Goal: Task Accomplishment & Management: Use online tool/utility

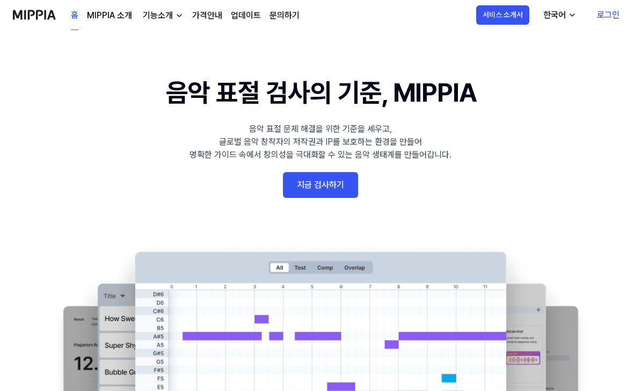
click at [347, 190] on link "지금 검사하기" at bounding box center [320, 185] width 75 height 26
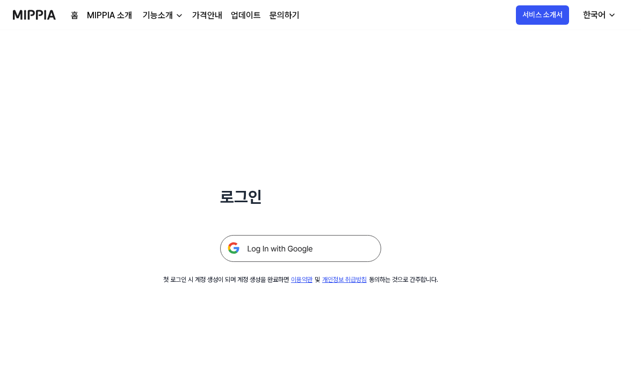
click at [351, 257] on img at bounding box center [300, 248] width 161 height 27
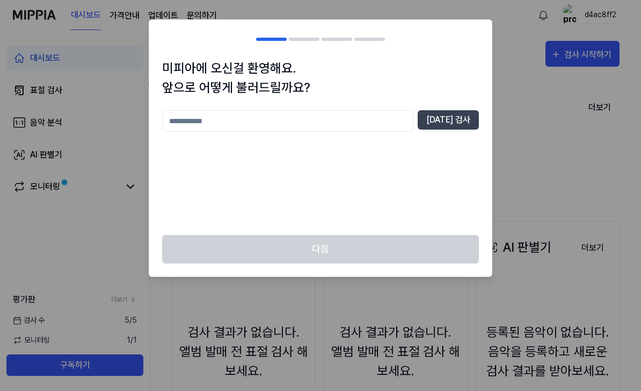
click at [379, 128] on input "text" at bounding box center [287, 120] width 251 height 21
type input "*****"
click at [461, 119] on button "[DATE] 검사" at bounding box center [448, 119] width 61 height 19
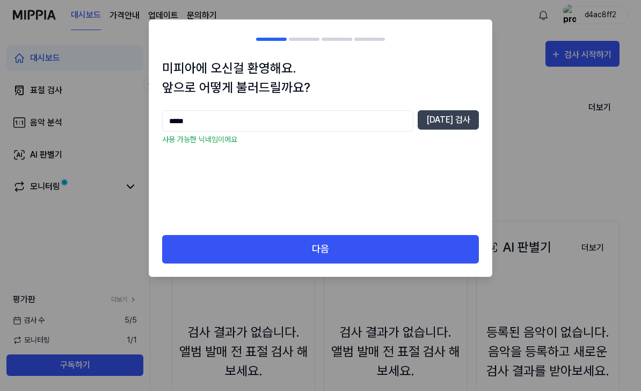
click at [250, 251] on button "다음" at bounding box center [320, 249] width 317 height 28
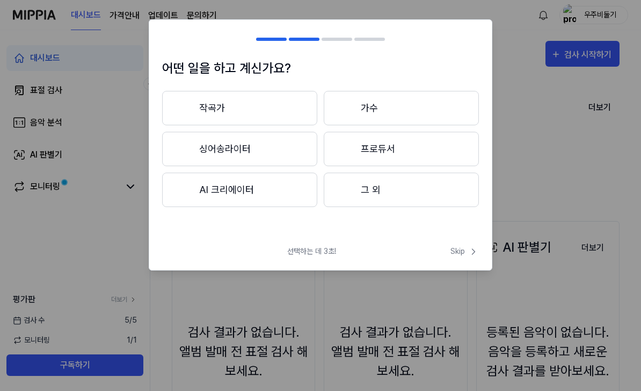
click at [294, 111] on button "작곡가" at bounding box center [239, 108] width 155 height 34
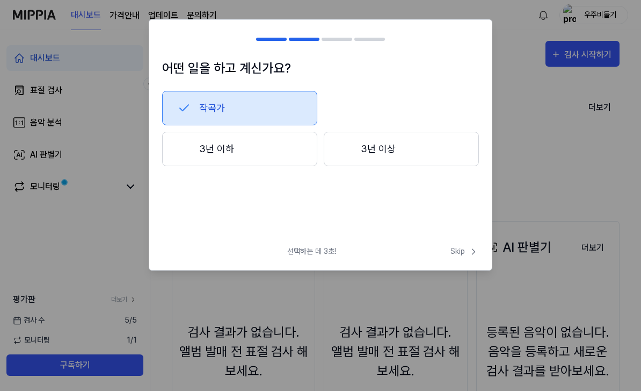
click at [286, 149] on button "3년 이하" at bounding box center [239, 149] width 155 height 34
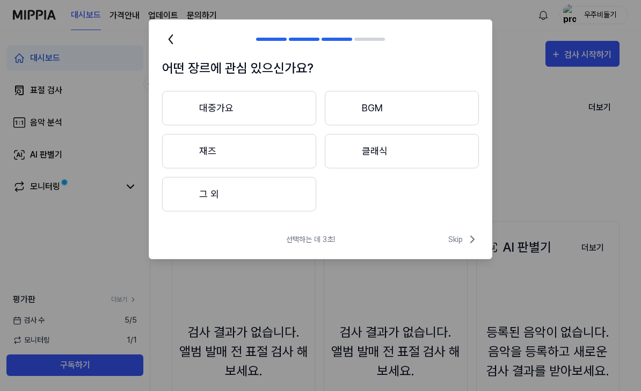
click at [287, 197] on button "그 외" at bounding box center [239, 194] width 154 height 34
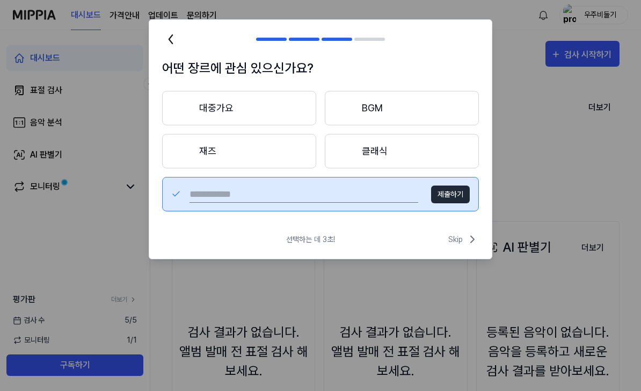
click at [381, 198] on input "text" at bounding box center [304, 193] width 229 height 17
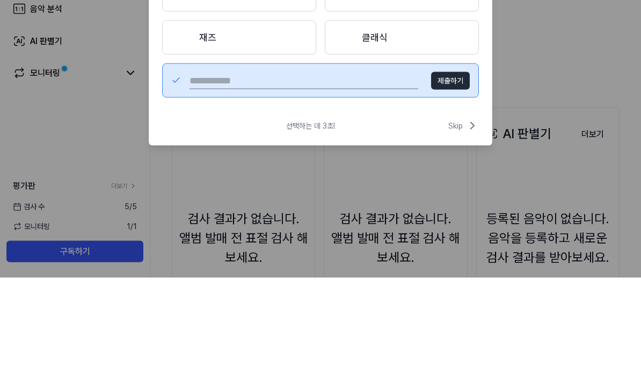
click at [445, 185] on button "제출하기" at bounding box center [450, 194] width 39 height 18
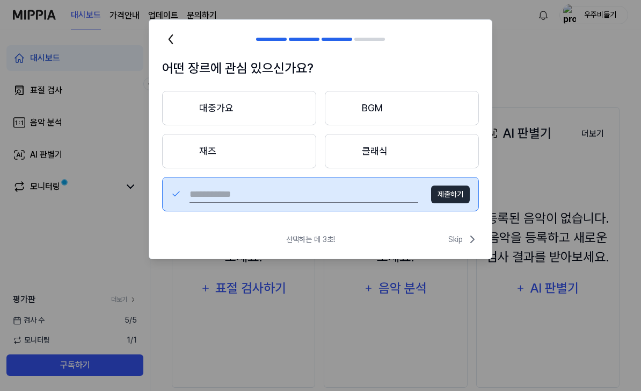
click at [469, 239] on icon at bounding box center [472, 239] width 13 height 13
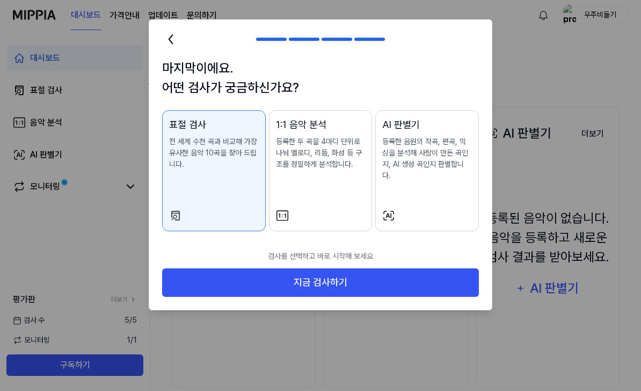
click at [355, 282] on button "지금 검사하기" at bounding box center [320, 282] width 317 height 28
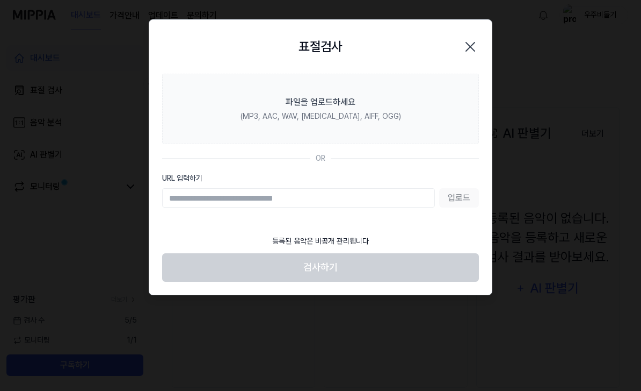
scroll to position [113, 0]
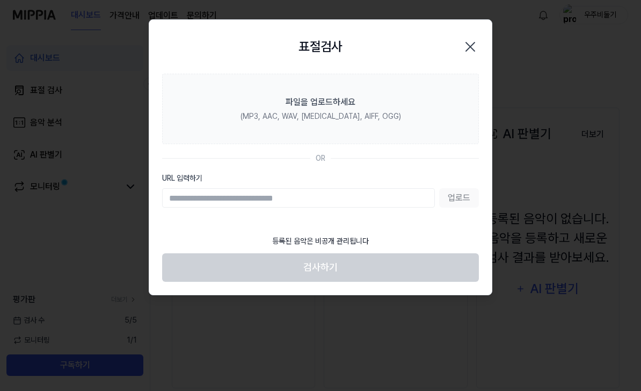
click at [430, 67] on div "표절검사 닫기" at bounding box center [320, 47] width 343 height 54
click at [406, 55] on div "표절검사 닫기" at bounding box center [320, 47] width 317 height 28
click at [414, 101] on label "파일을 업로드하세요 (MP3, AAC, WAV, [MEDICAL_DATA], AIFF, OGG)" at bounding box center [320, 109] width 317 height 70
click at [0, 0] on input "파일을 업로드하세요 (MP3, AAC, WAV, [MEDICAL_DATA], AIFF, OGG)" at bounding box center [0, 0] width 0 height 0
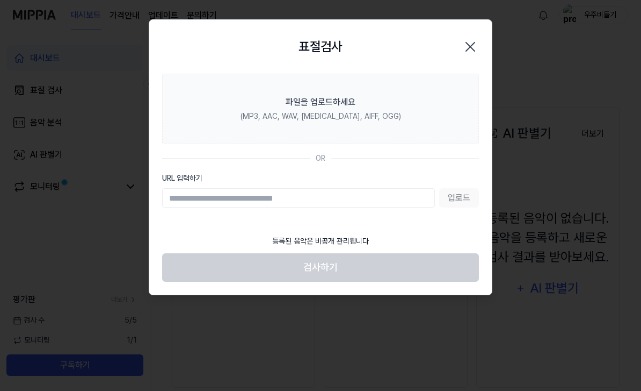
click at [356, 126] on label "파일을 업로드하세요 (MP3, AAC, WAV, [MEDICAL_DATA], AIFF, OGG)" at bounding box center [320, 109] width 317 height 70
click at [0, 0] on input "파일을 업로드하세요 (MP3, AAC, WAV, [MEDICAL_DATA], AIFF, OGG)" at bounding box center [0, 0] width 0 height 0
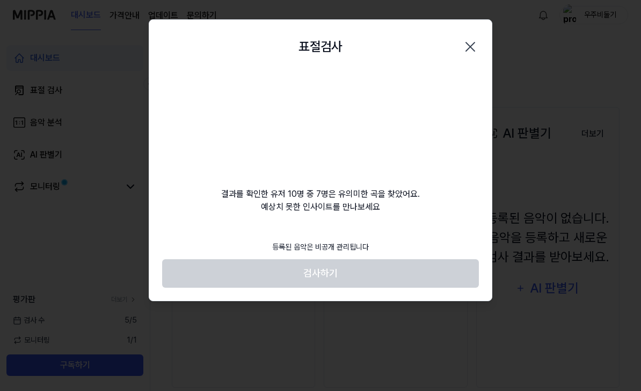
click at [323, 131] on video at bounding box center [320, 125] width 103 height 103
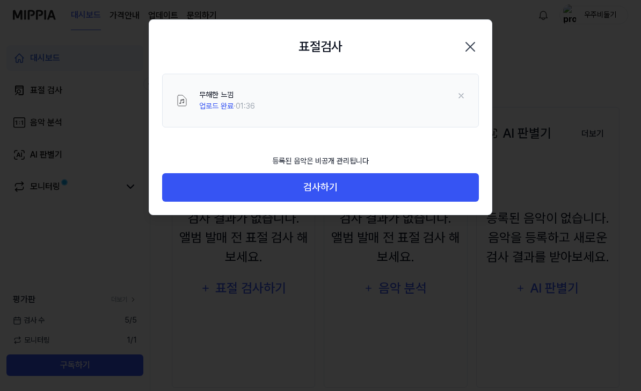
click at [416, 191] on button "검사하기" at bounding box center [320, 187] width 317 height 28
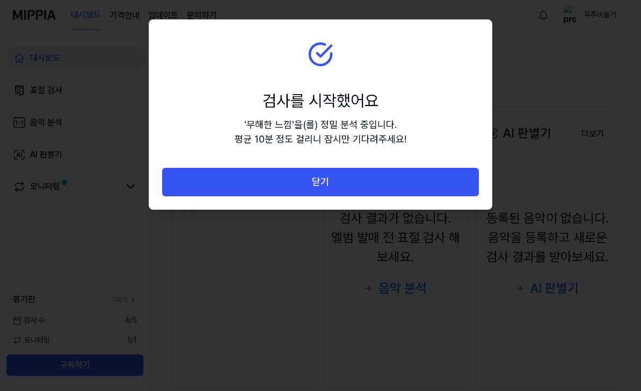
click at [357, 178] on button "닫기" at bounding box center [320, 182] width 317 height 28
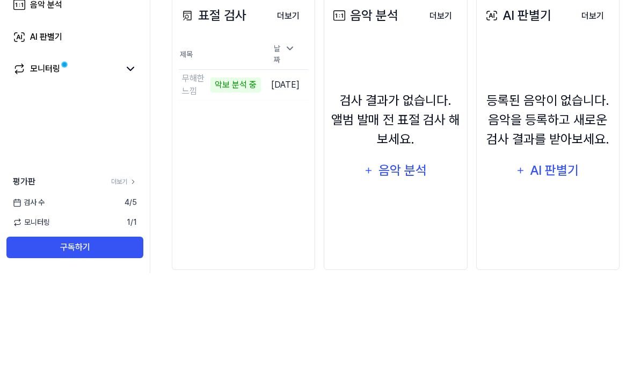
scroll to position [149, 0]
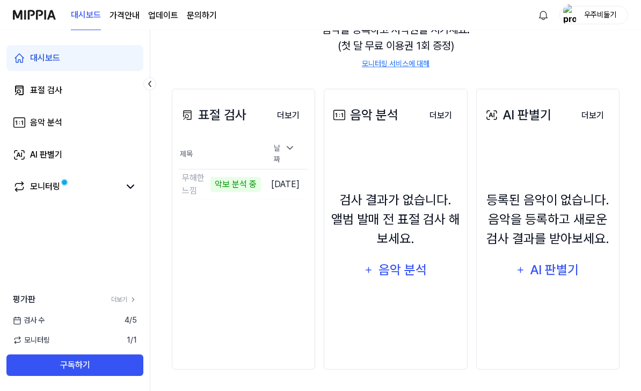
click at [229, 287] on div "표절 검사 더보기 표절 검사 제목 날짜 무해한 느낌 악보 분석 중 이동하기 [DATE] 더보기" at bounding box center [243, 229] width 143 height 280
click at [61, 183] on span at bounding box center [64, 182] width 6 height 6
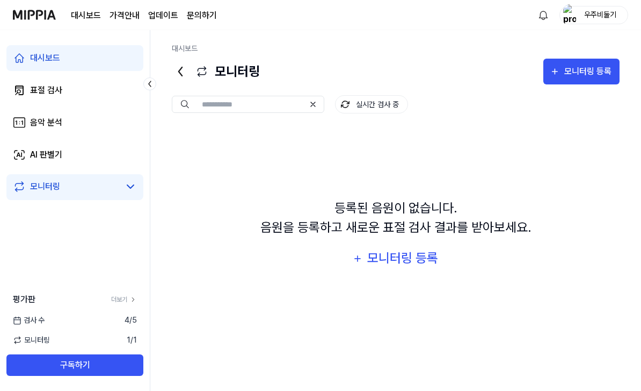
click at [80, 58] on link "대시보드" at bounding box center [74, 58] width 137 height 26
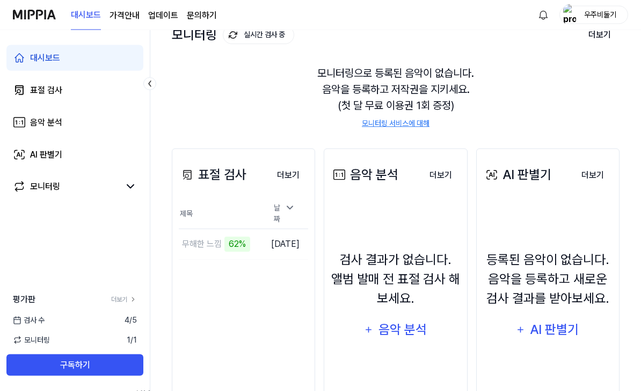
scroll to position [73, 0]
click at [0, 0] on button "이동하기" at bounding box center [0, 0] width 0 height 0
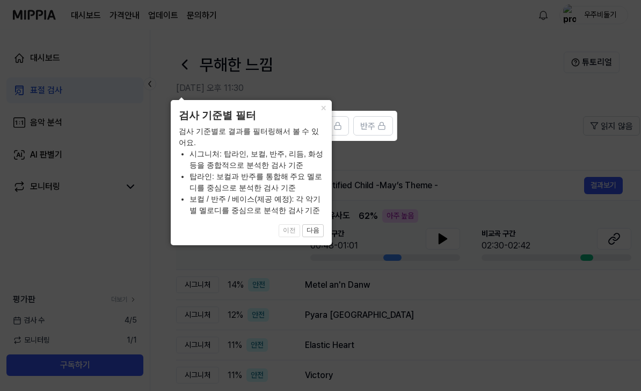
click at [318, 115] on button "×" at bounding box center [323, 107] width 17 height 15
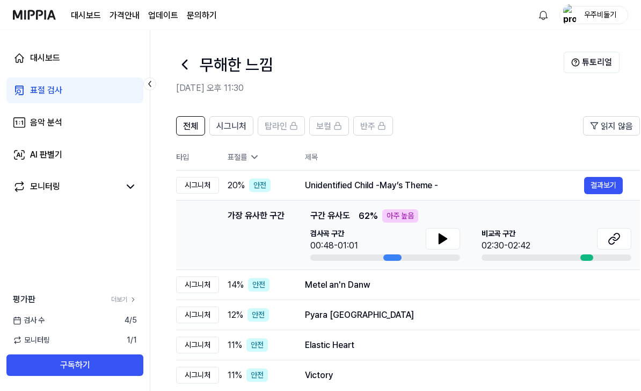
click at [440, 241] on icon at bounding box center [443, 239] width 8 height 10
click at [611, 240] on icon at bounding box center [614, 238] width 13 height 13
click at [449, 238] on icon at bounding box center [443, 238] width 13 height 13
click at [233, 129] on span "시그니처" at bounding box center [232, 126] width 30 height 13
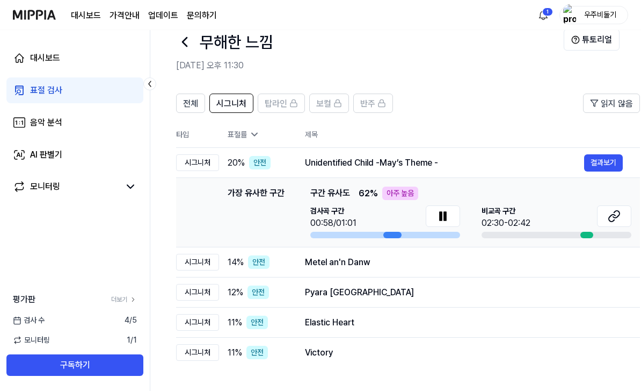
scroll to position [23, 0]
click at [192, 105] on span "전체" at bounding box center [190, 103] width 15 height 13
